Goal: Information Seeking & Learning: Learn about a topic

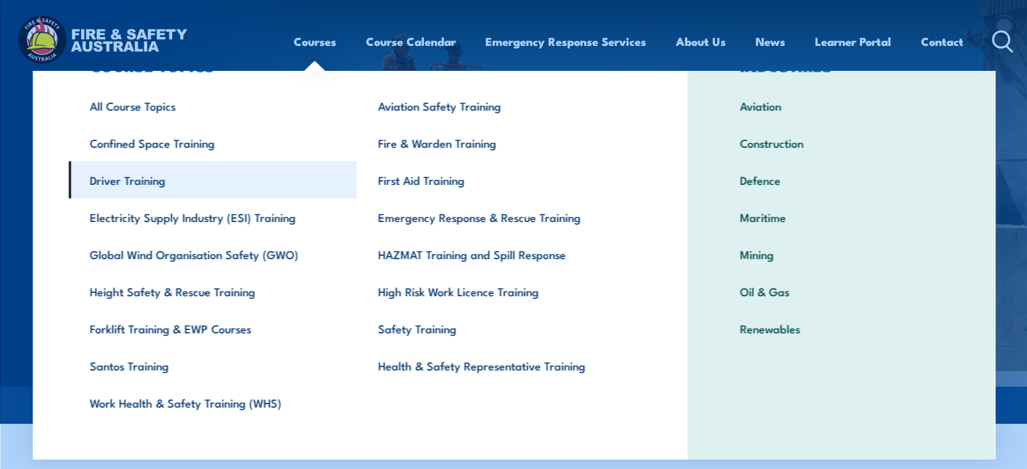
scroll to position [70, 0]
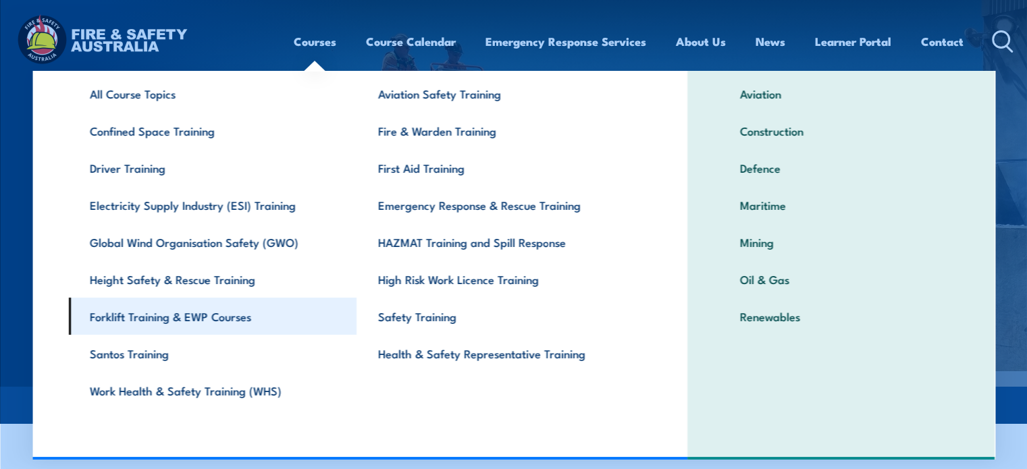
click at [190, 311] on link "Forklift Training & EWP Courses" at bounding box center [212, 316] width 288 height 37
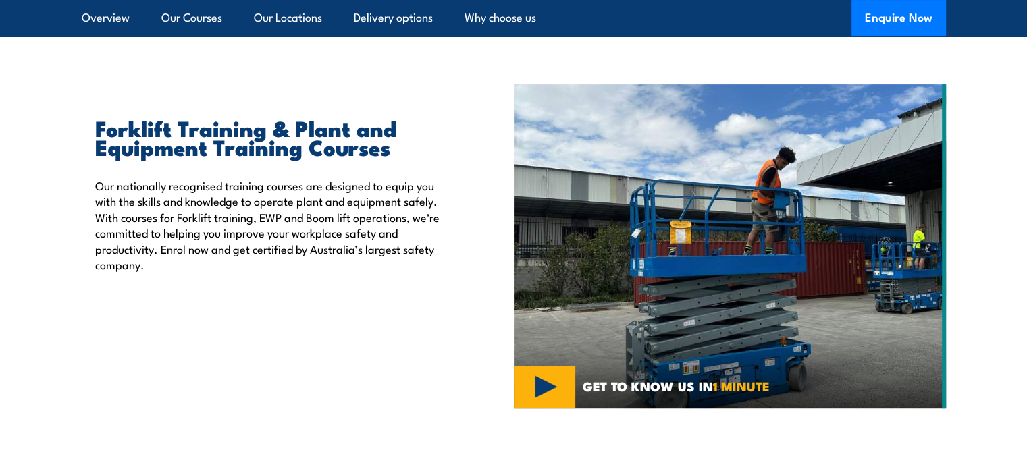
scroll to position [354, 0]
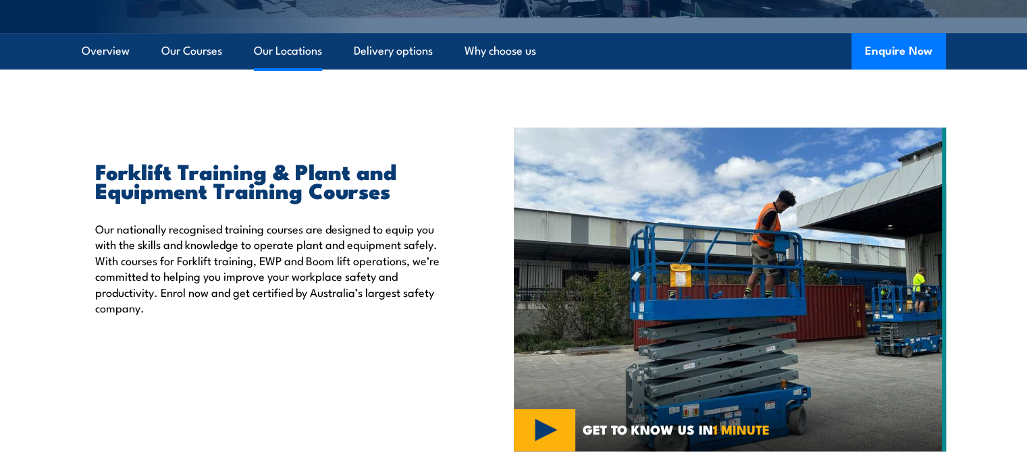
click at [312, 58] on link "Our Locations" at bounding box center [288, 51] width 68 height 36
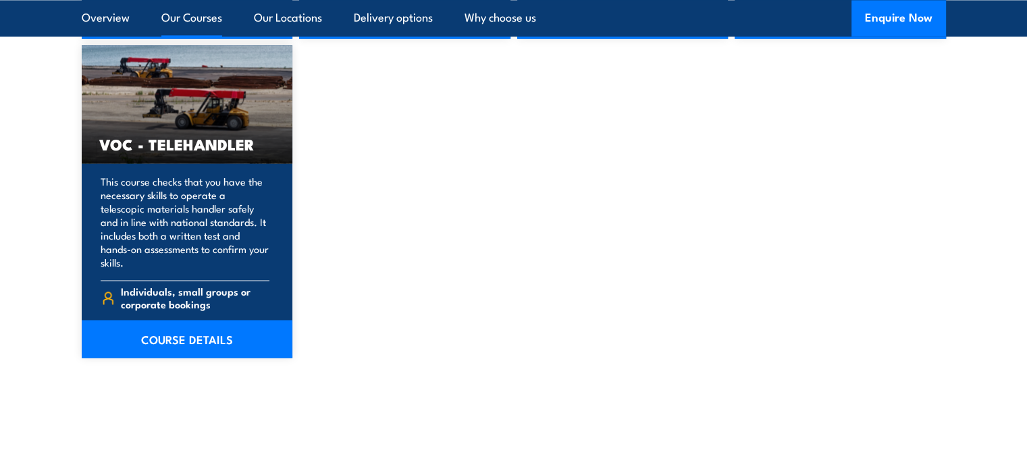
scroll to position [2094, 0]
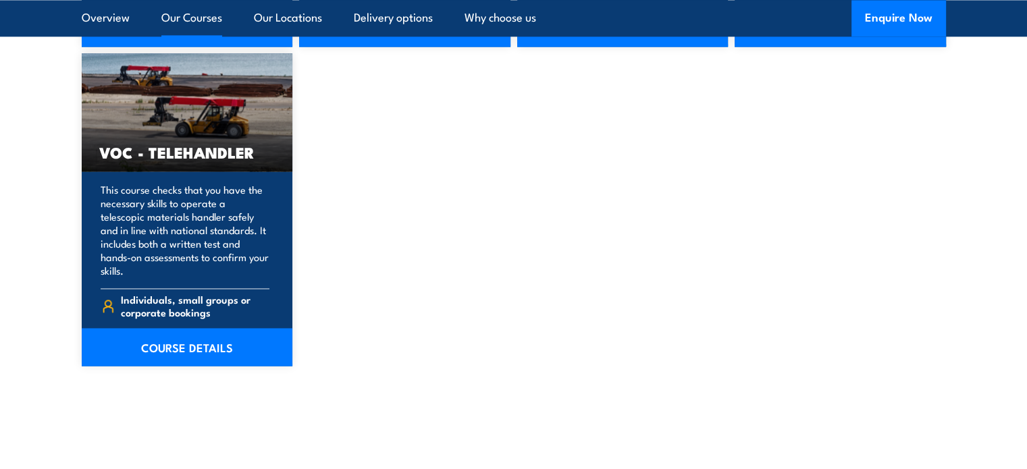
click at [188, 16] on link "Our Courses" at bounding box center [191, 18] width 61 height 36
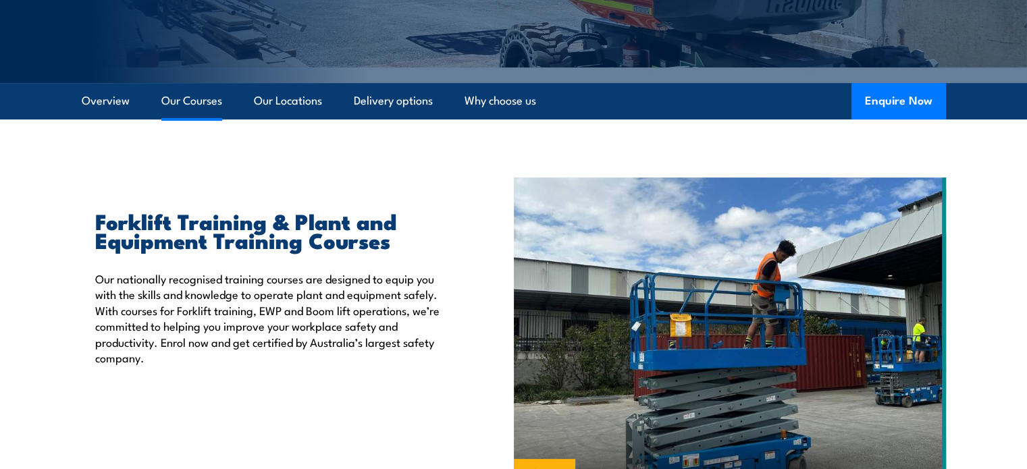
click at [180, 102] on link "Our Courses" at bounding box center [191, 101] width 61 height 36
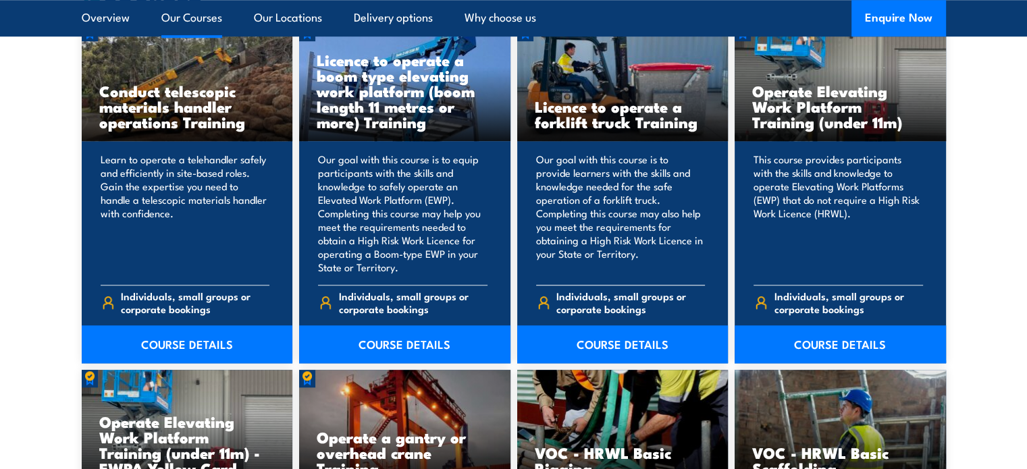
scroll to position [1126, 0]
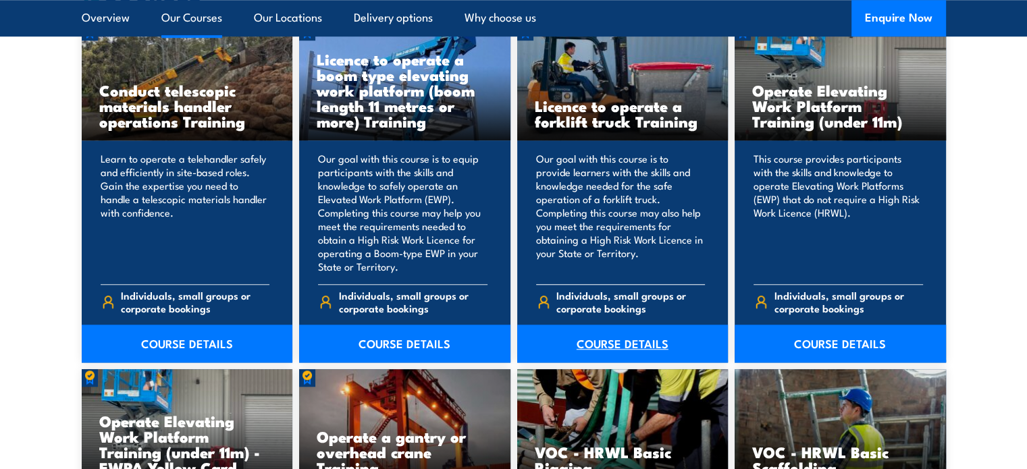
click at [609, 342] on link "COURSE DETAILS" at bounding box center [622, 344] width 211 height 38
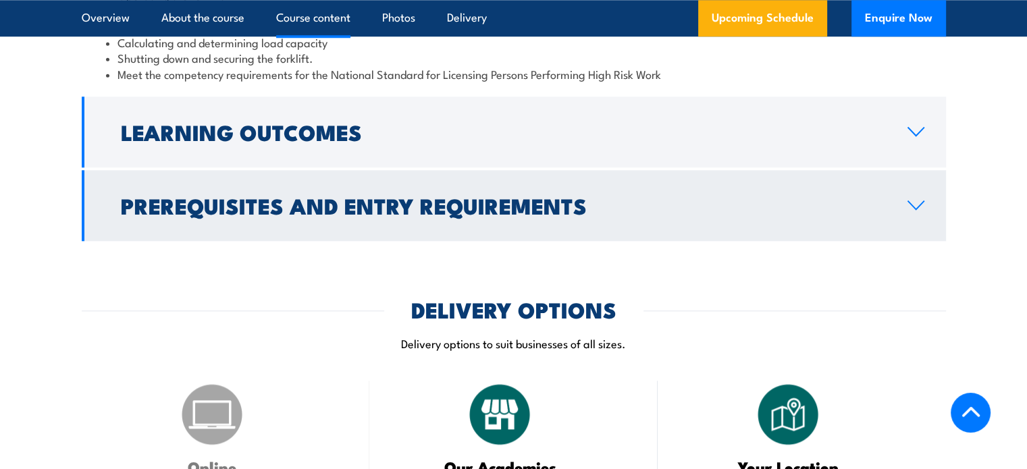
scroll to position [1452, 0]
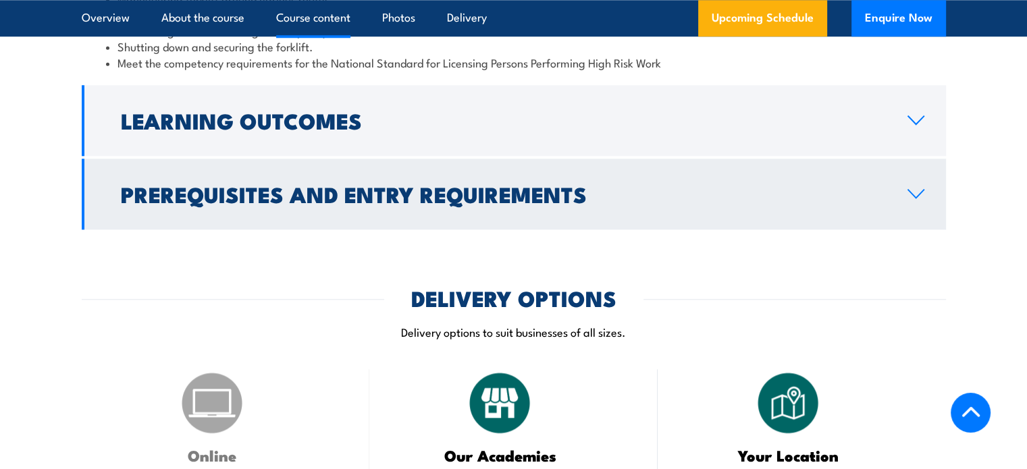
click at [915, 193] on icon at bounding box center [916, 193] width 18 height 11
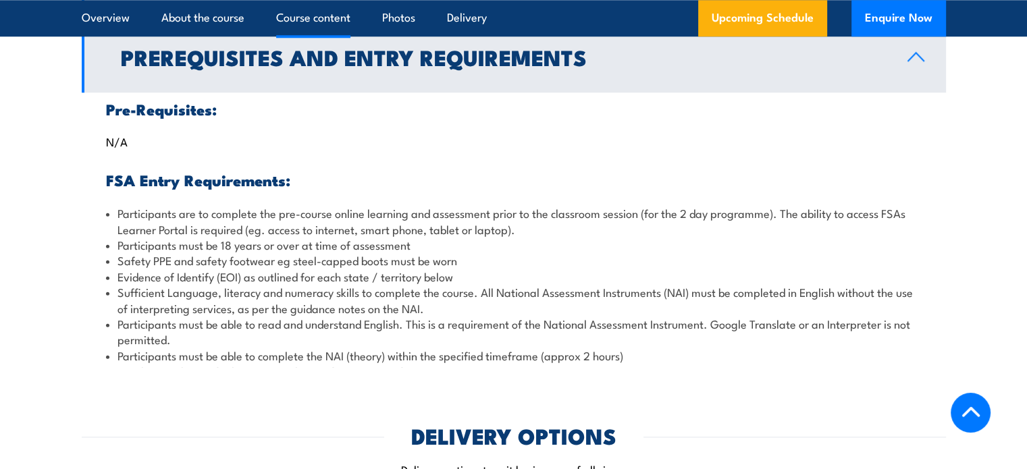
scroll to position [1383, 0]
